Goal: Information Seeking & Learning: Compare options

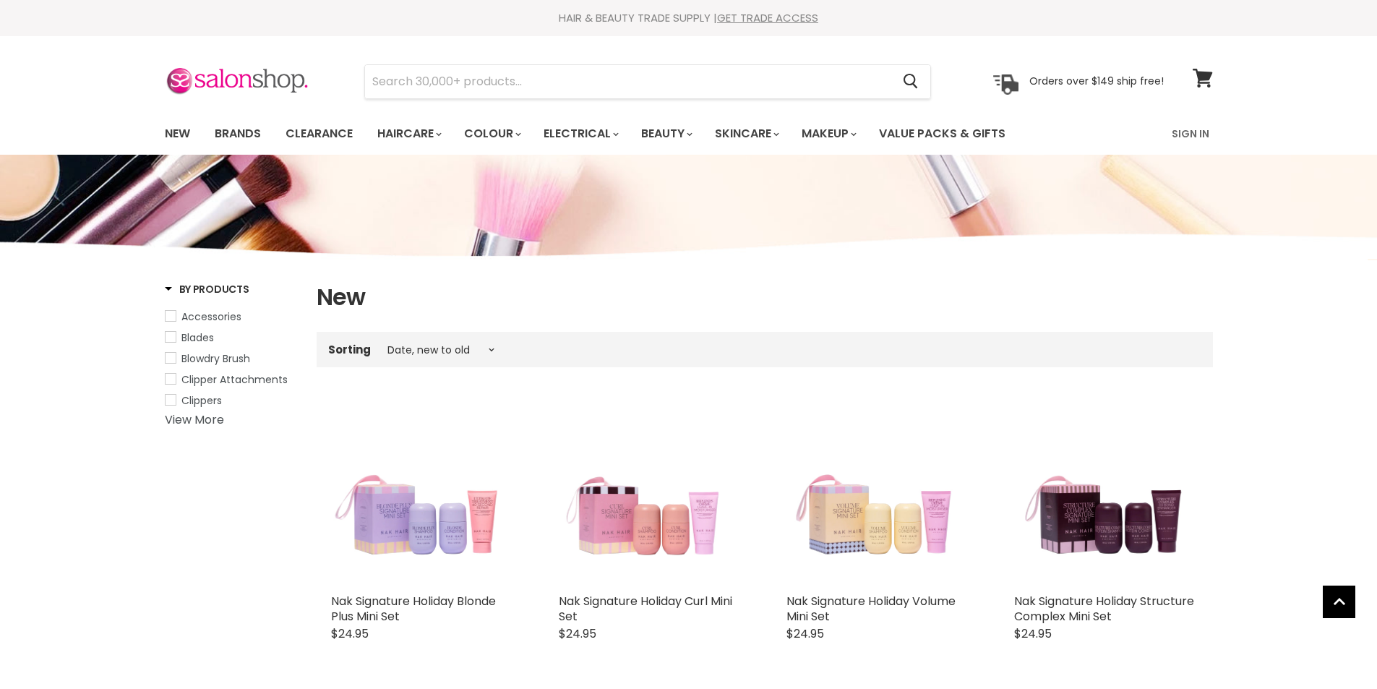
select select "created-descending"
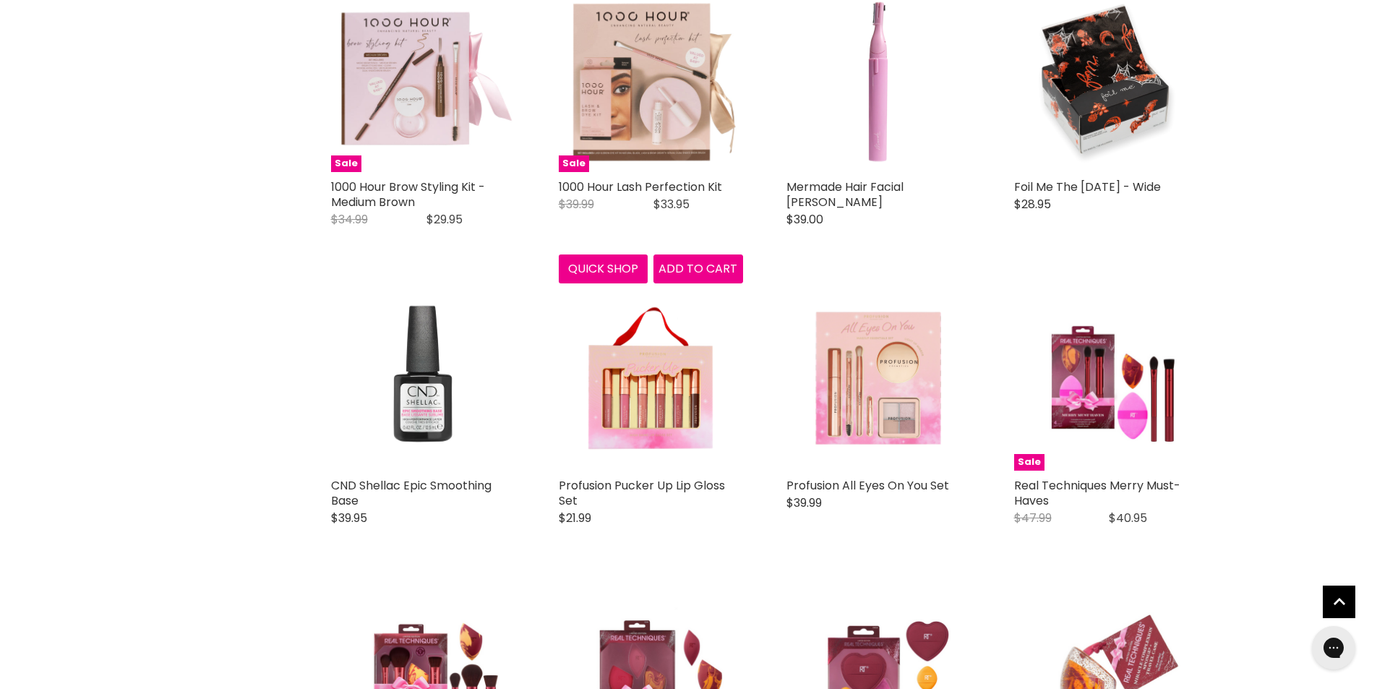
scroll to position [2313, 0]
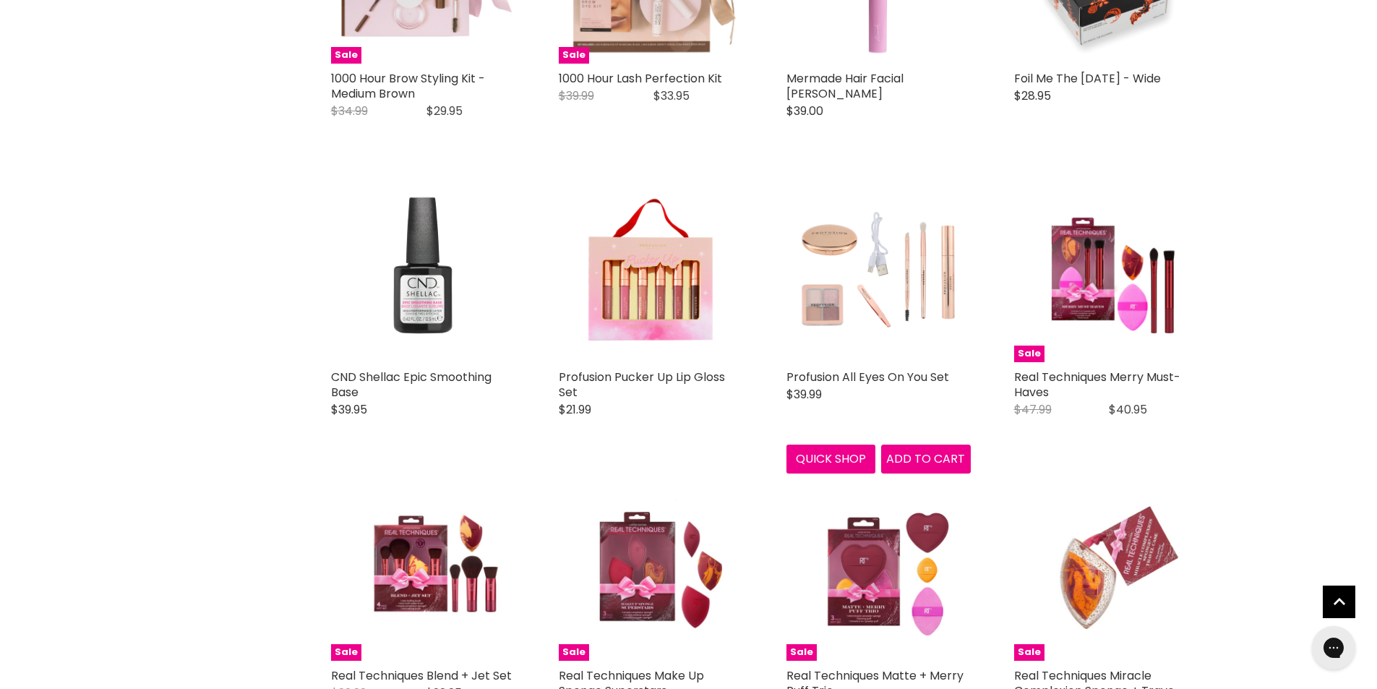
click at [823, 283] on img "Main content" at bounding box center [878, 270] width 184 height 184
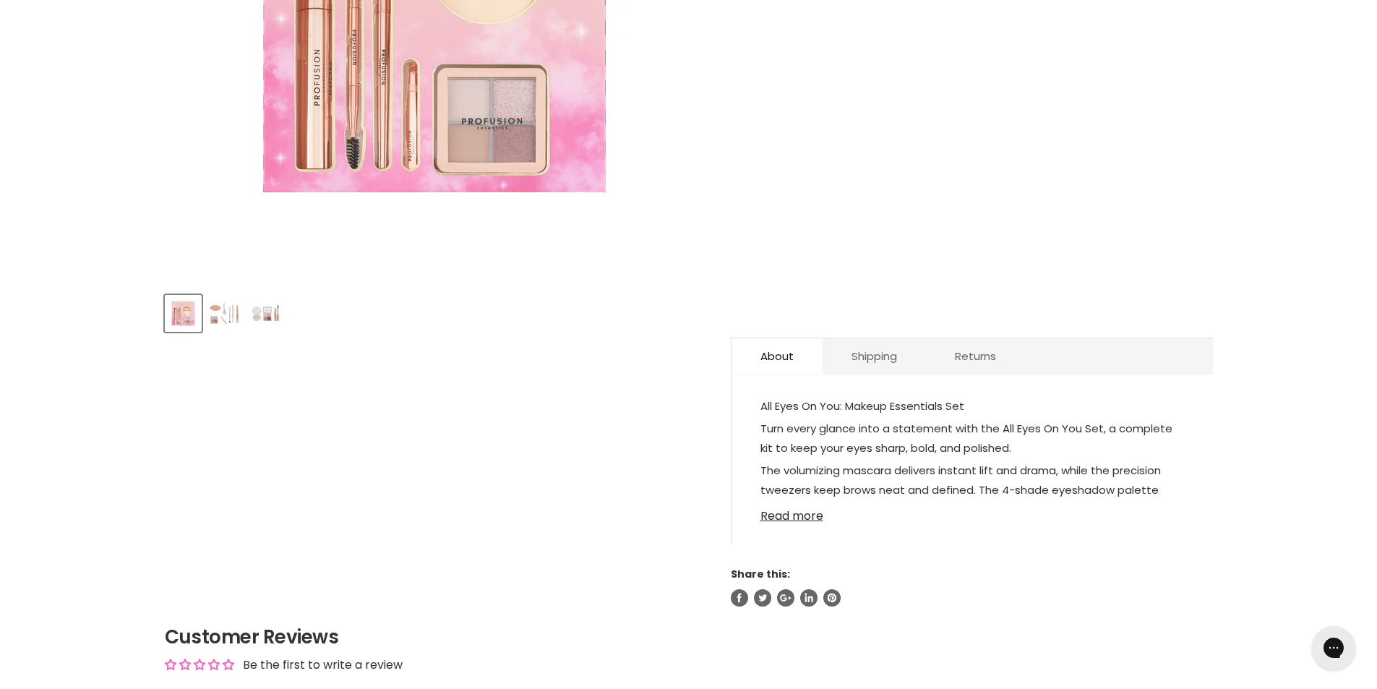
click at [798, 513] on link "Read more" at bounding box center [972, 512] width 424 height 22
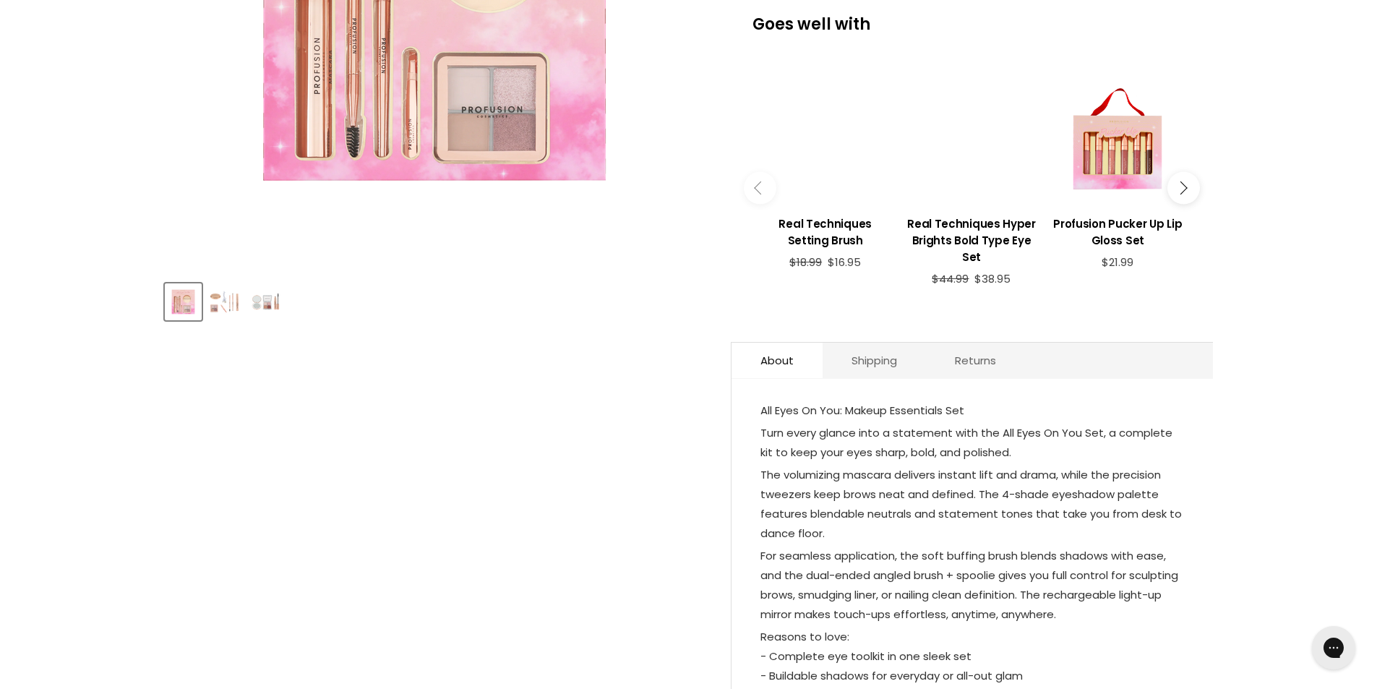
scroll to position [289, 0]
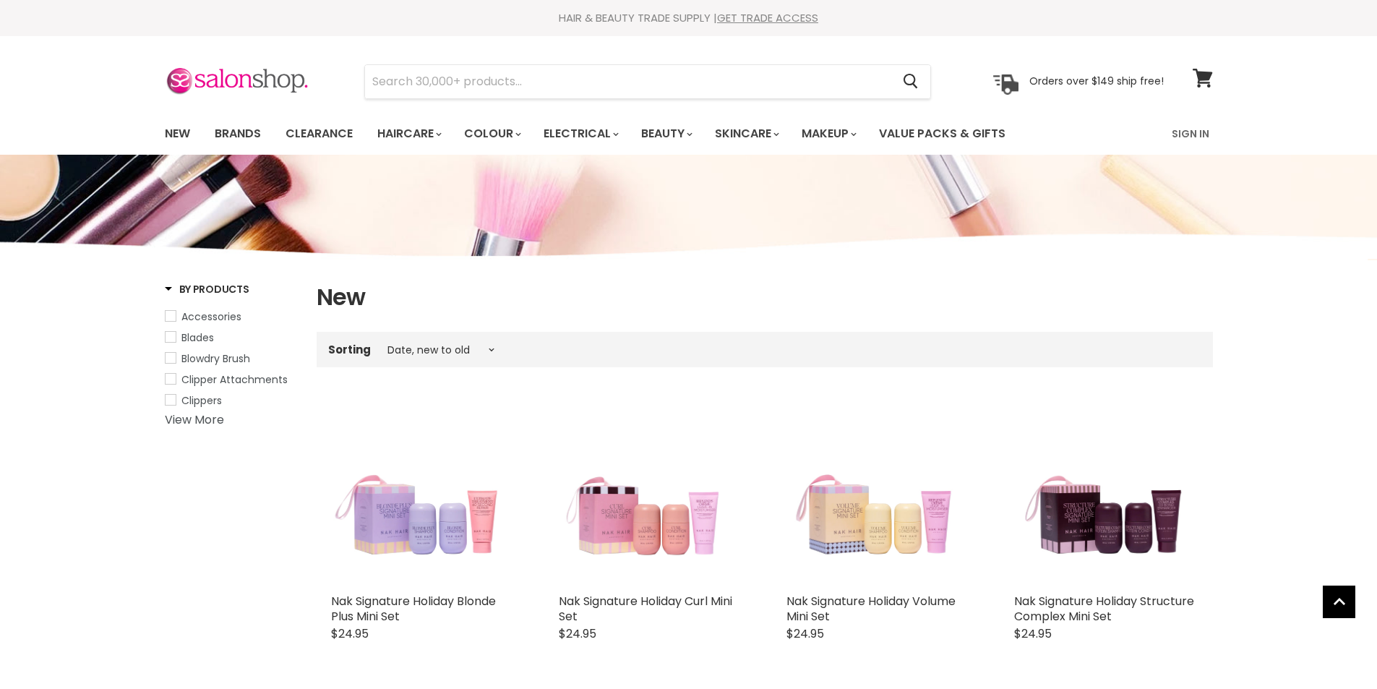
select select "created-descending"
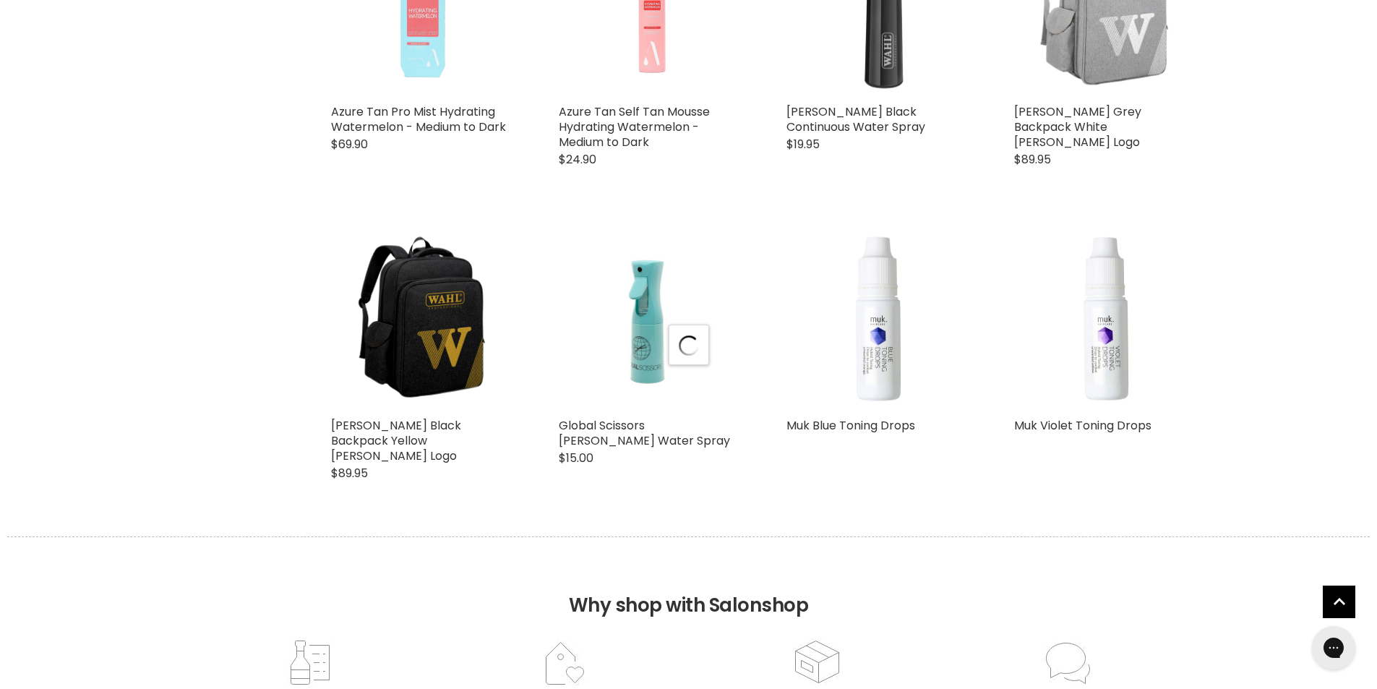
select select "created-descending"
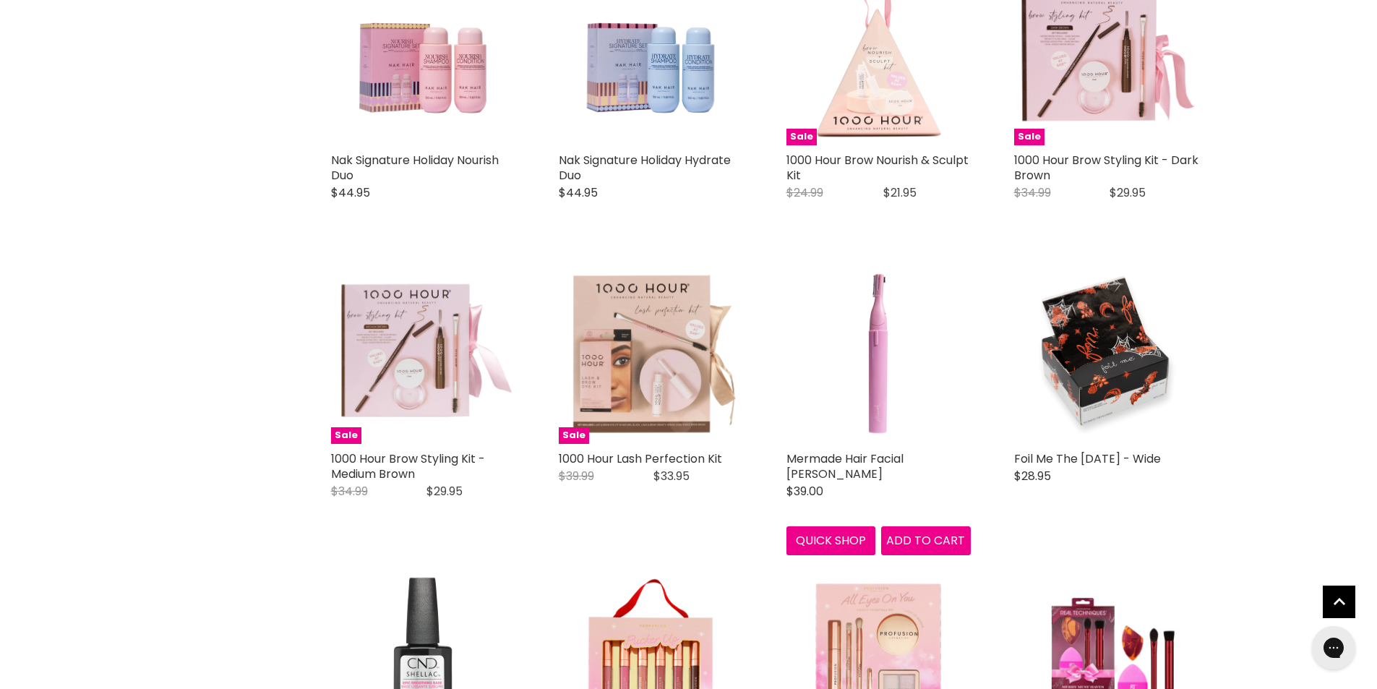
scroll to position [1898, 0]
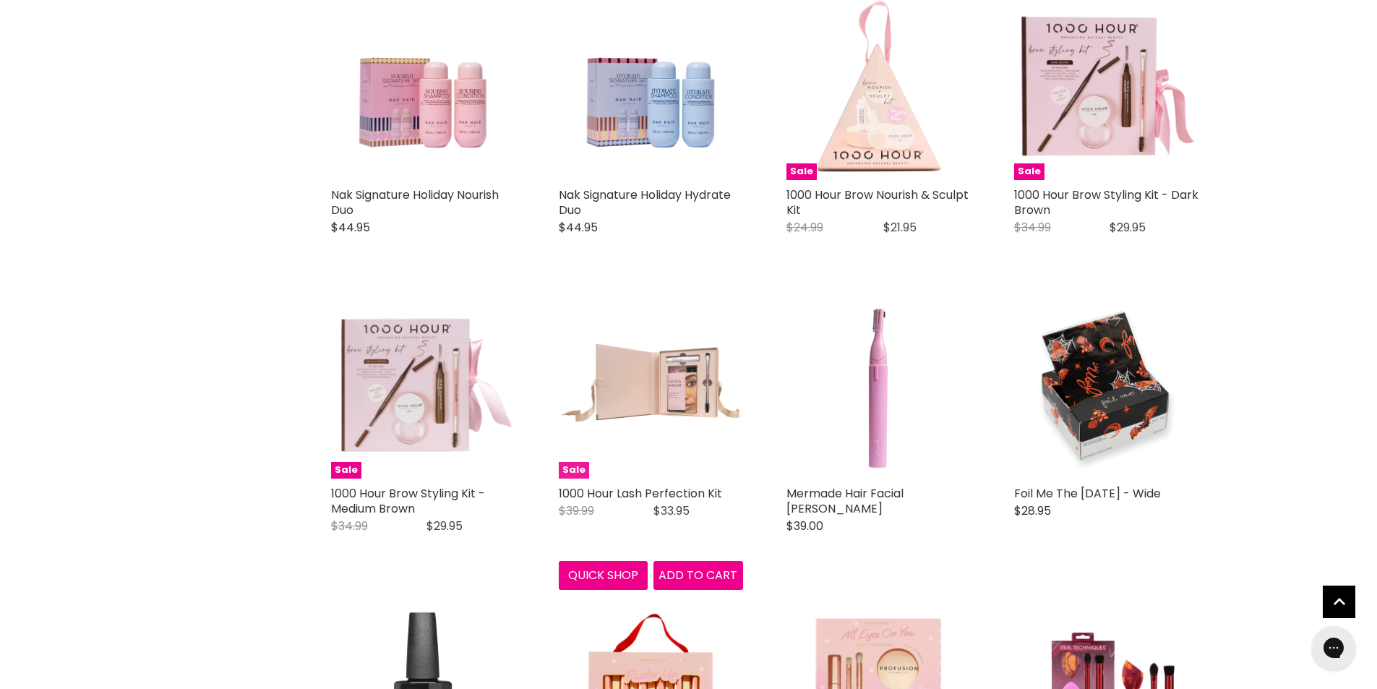
click at [673, 393] on img "Main content" at bounding box center [651, 386] width 184 height 184
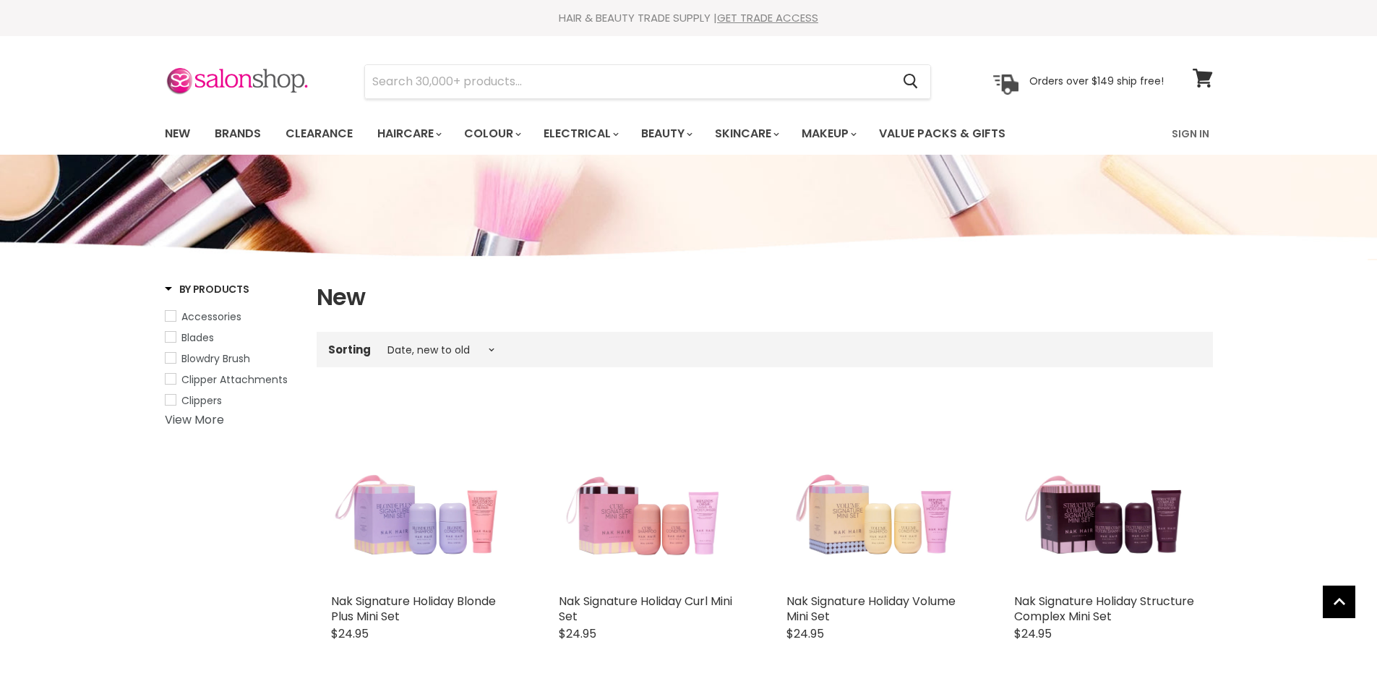
select select "created-descending"
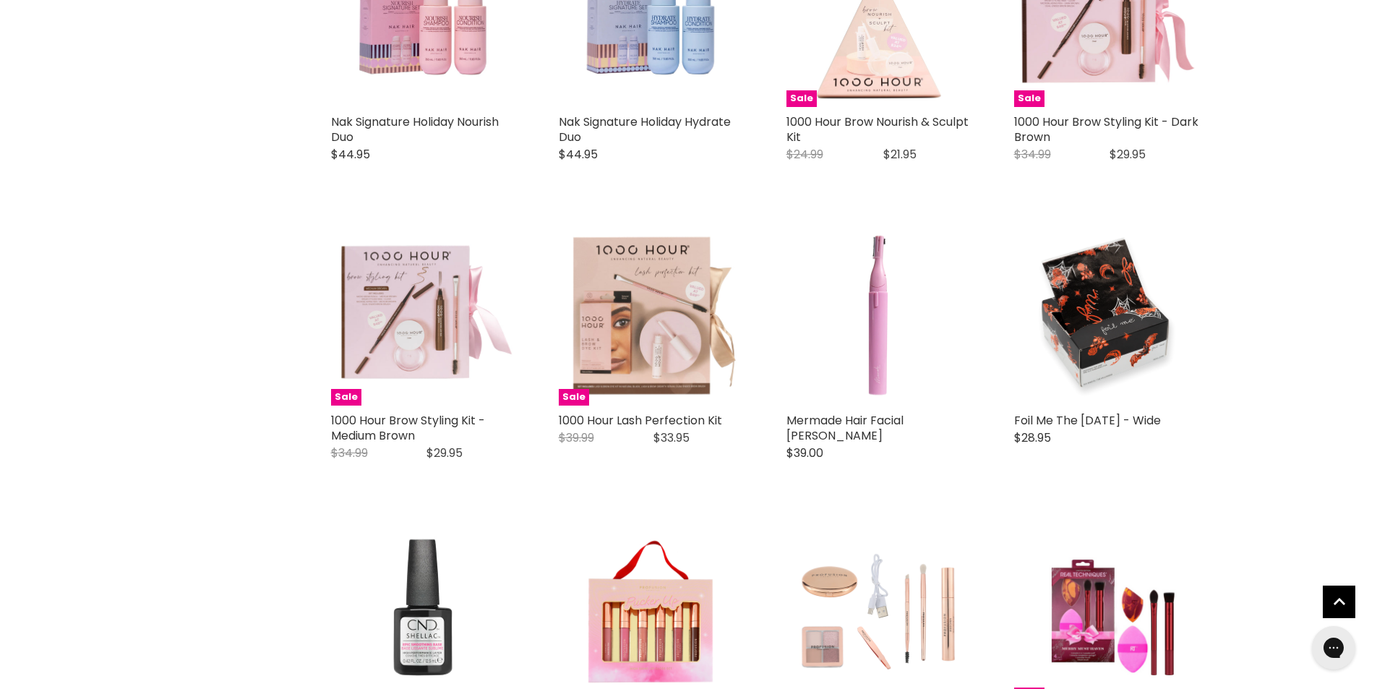
scroll to position [1889, 0]
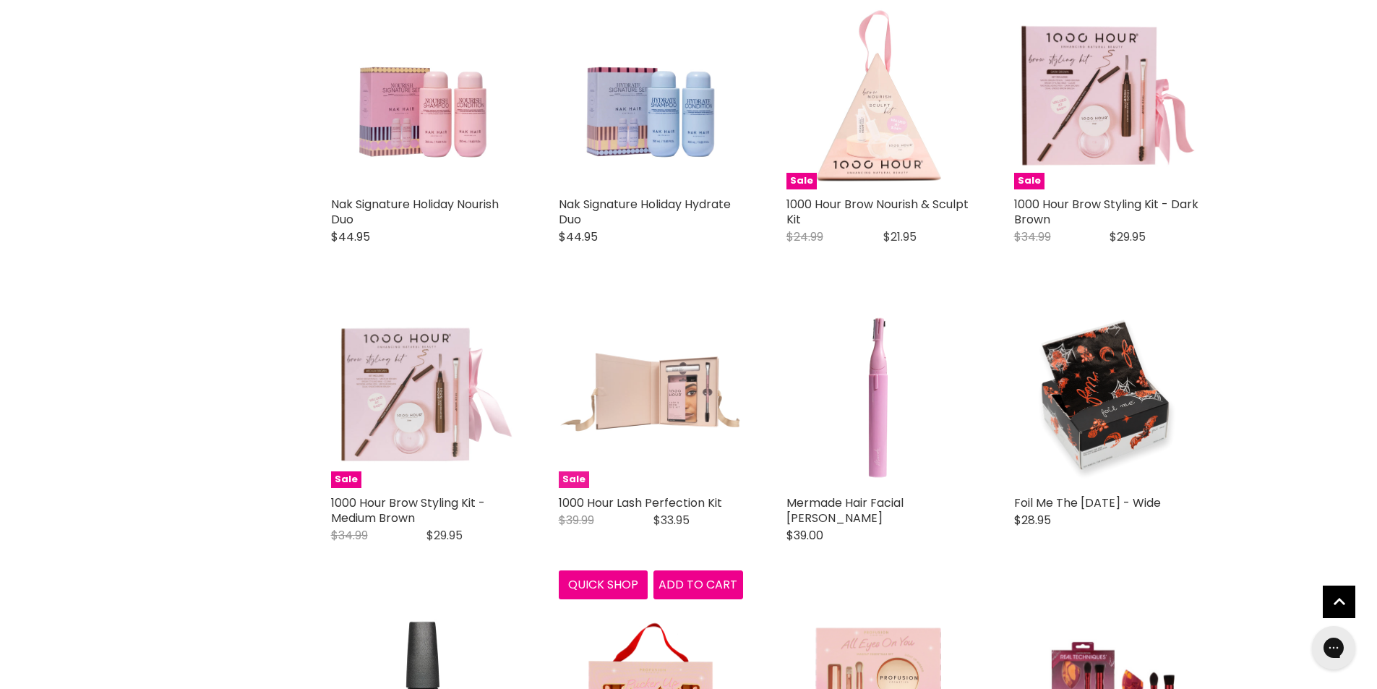
click at [614, 404] on img "Main content" at bounding box center [651, 396] width 184 height 184
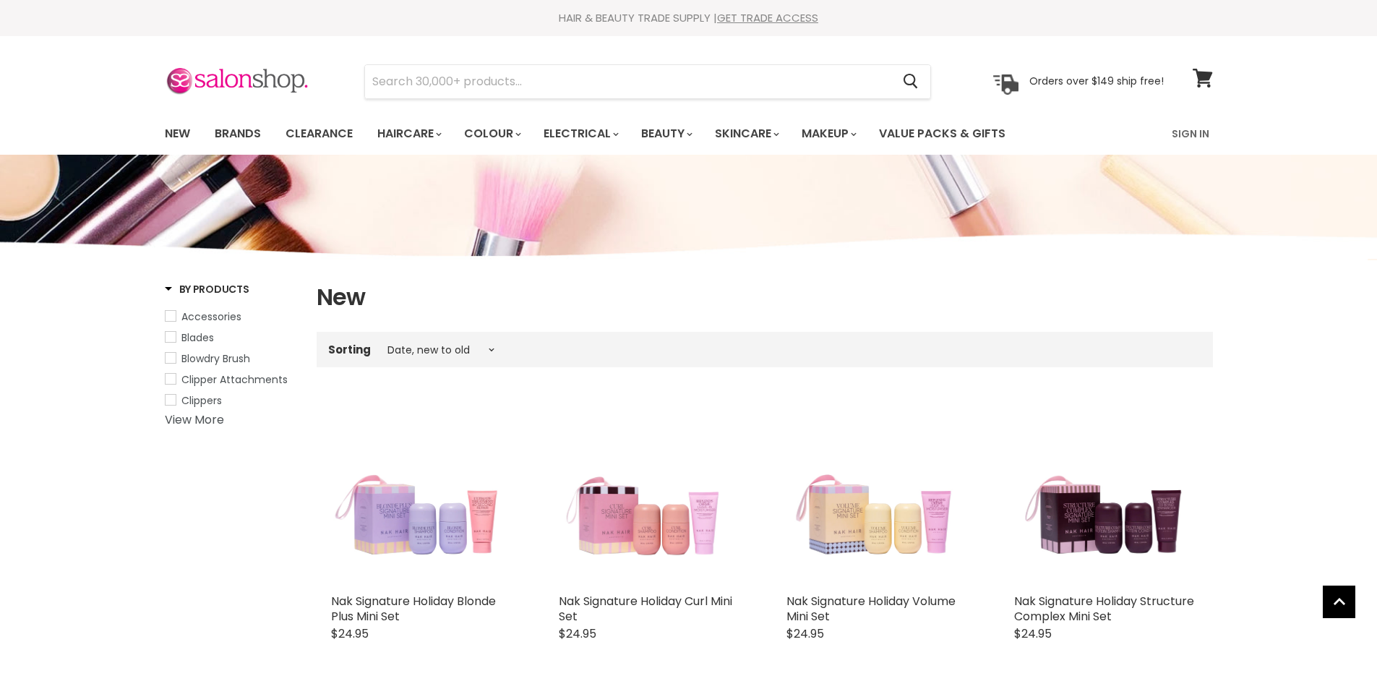
select select "created-descending"
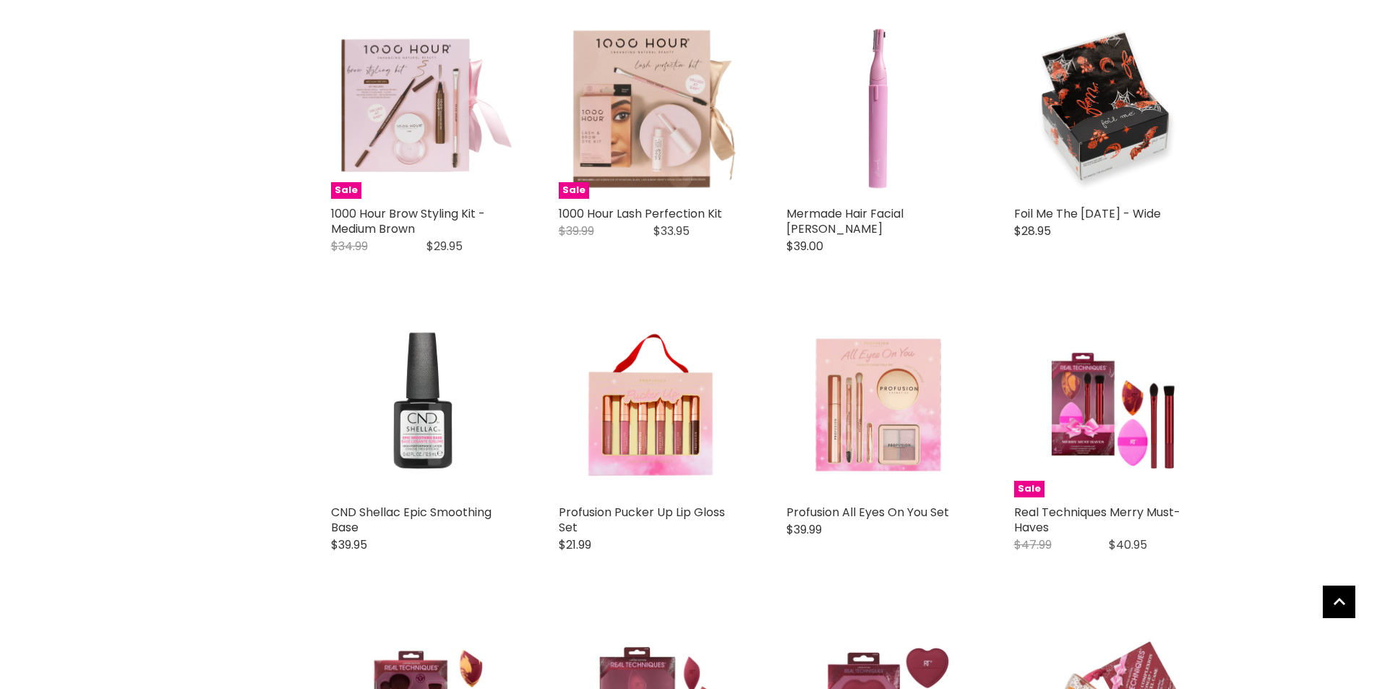
scroll to position [2178, 0]
click at [392, 131] on img "Main content" at bounding box center [423, 106] width 184 height 184
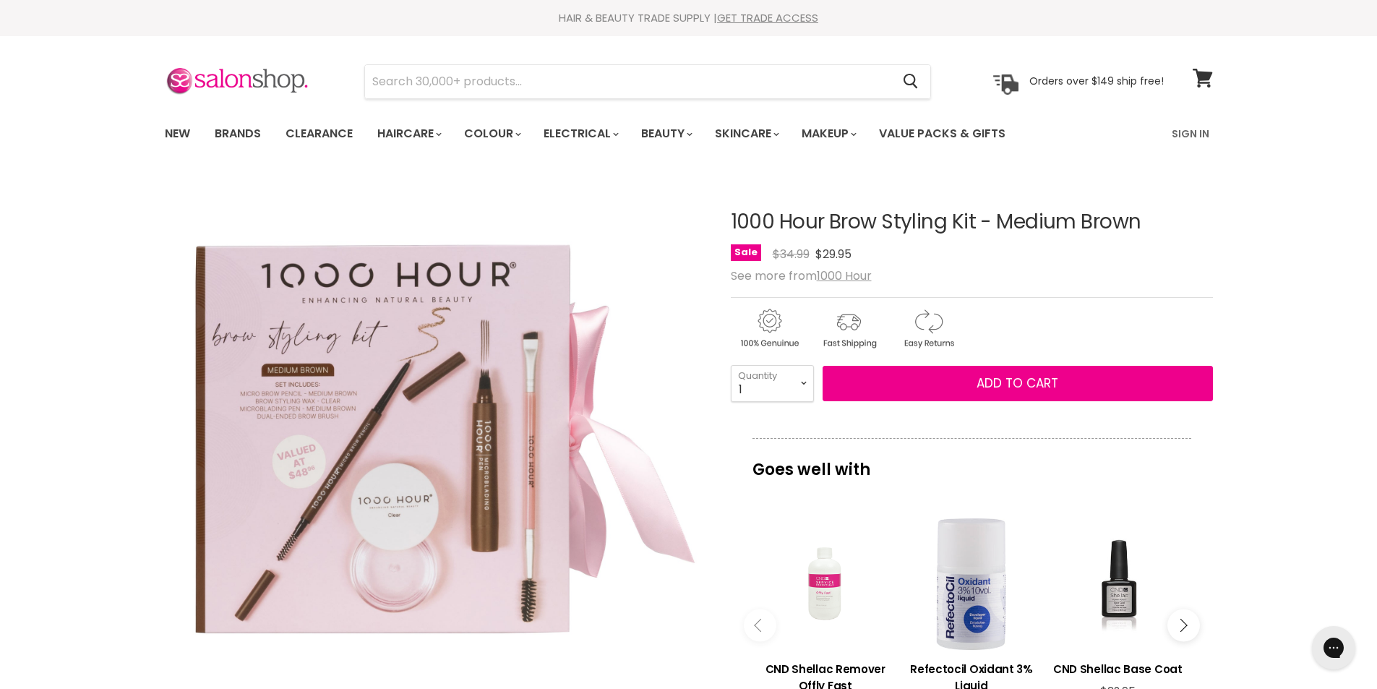
scroll to position [145, 0]
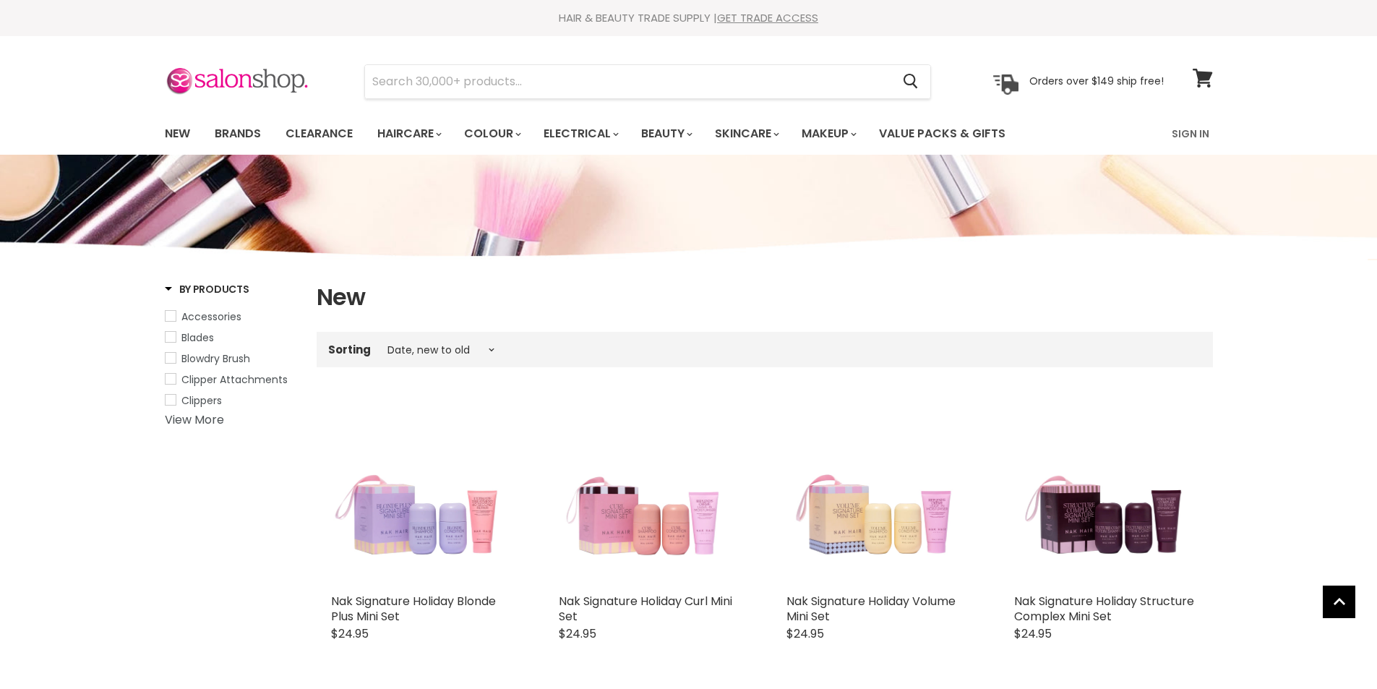
select select "created-descending"
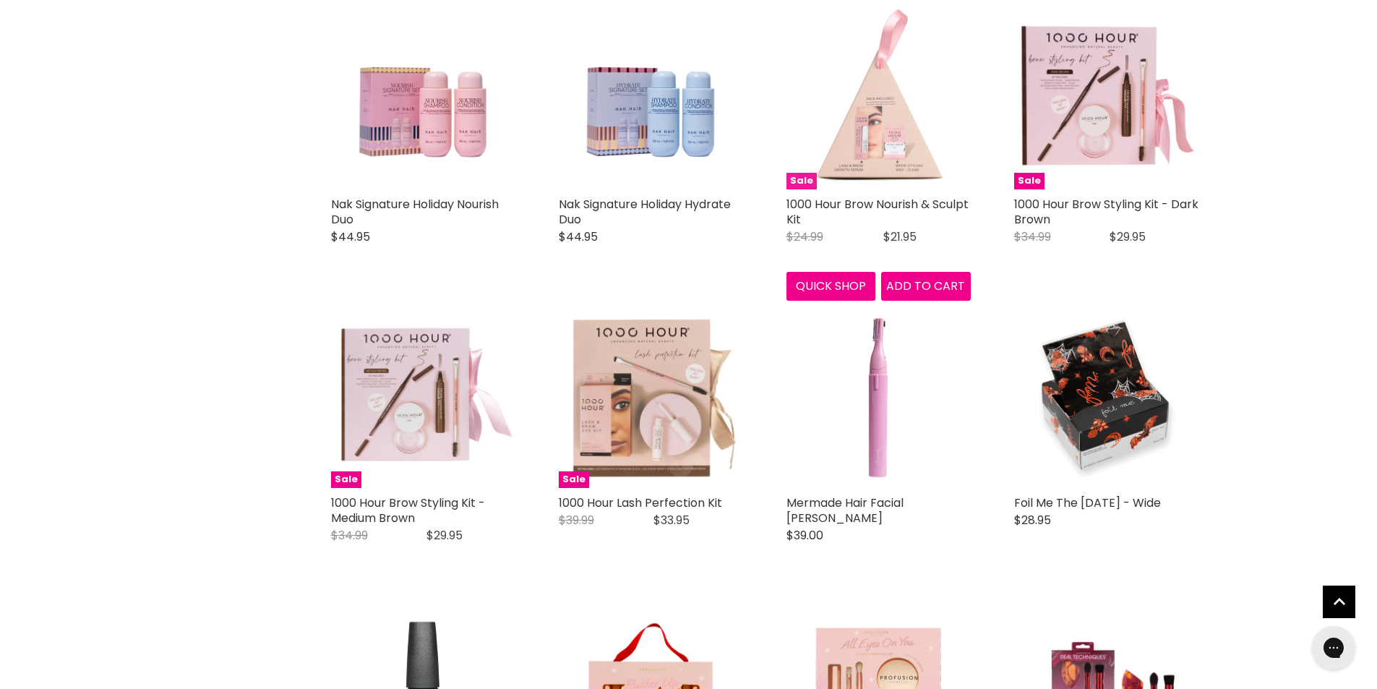
click at [883, 180] on img "Main content" at bounding box center [878, 97] width 184 height 184
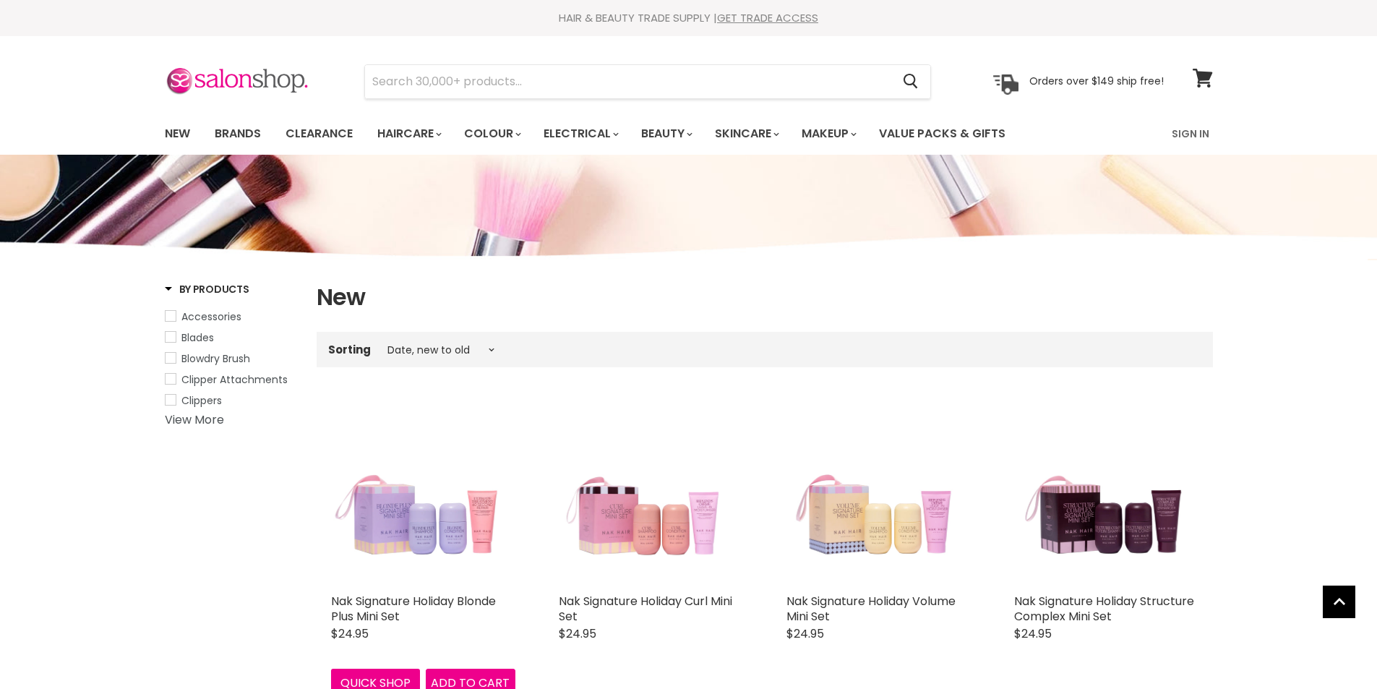
select select "created-descending"
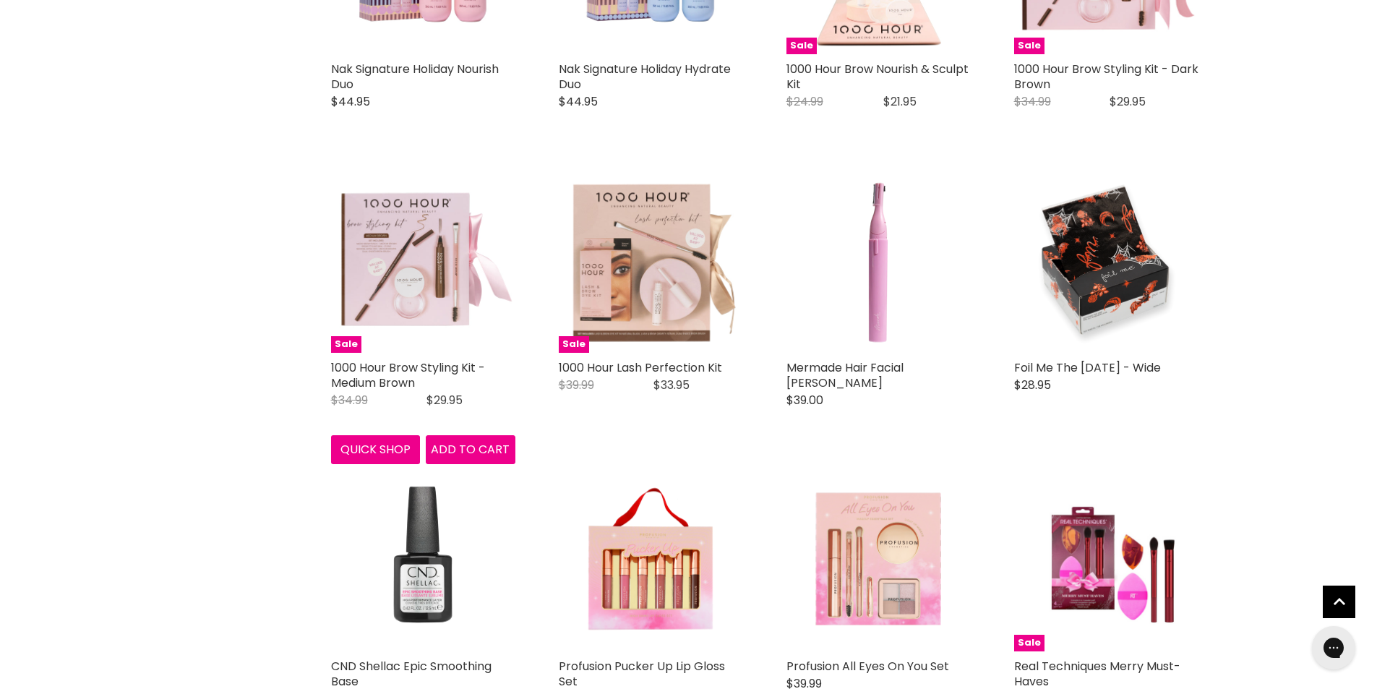
scroll to position [1735, 0]
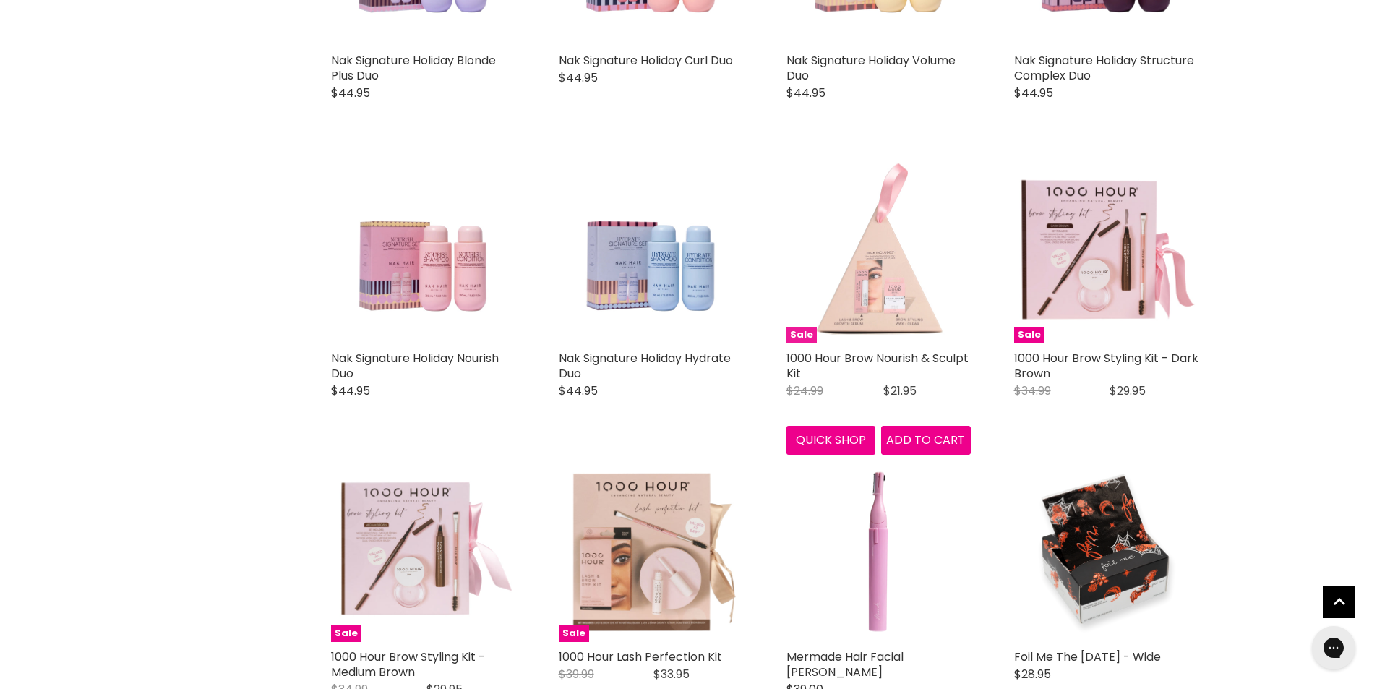
click at [869, 333] on img "Main content" at bounding box center [878, 251] width 184 height 184
